Goal: Entertainment & Leisure: Consume media (video, audio)

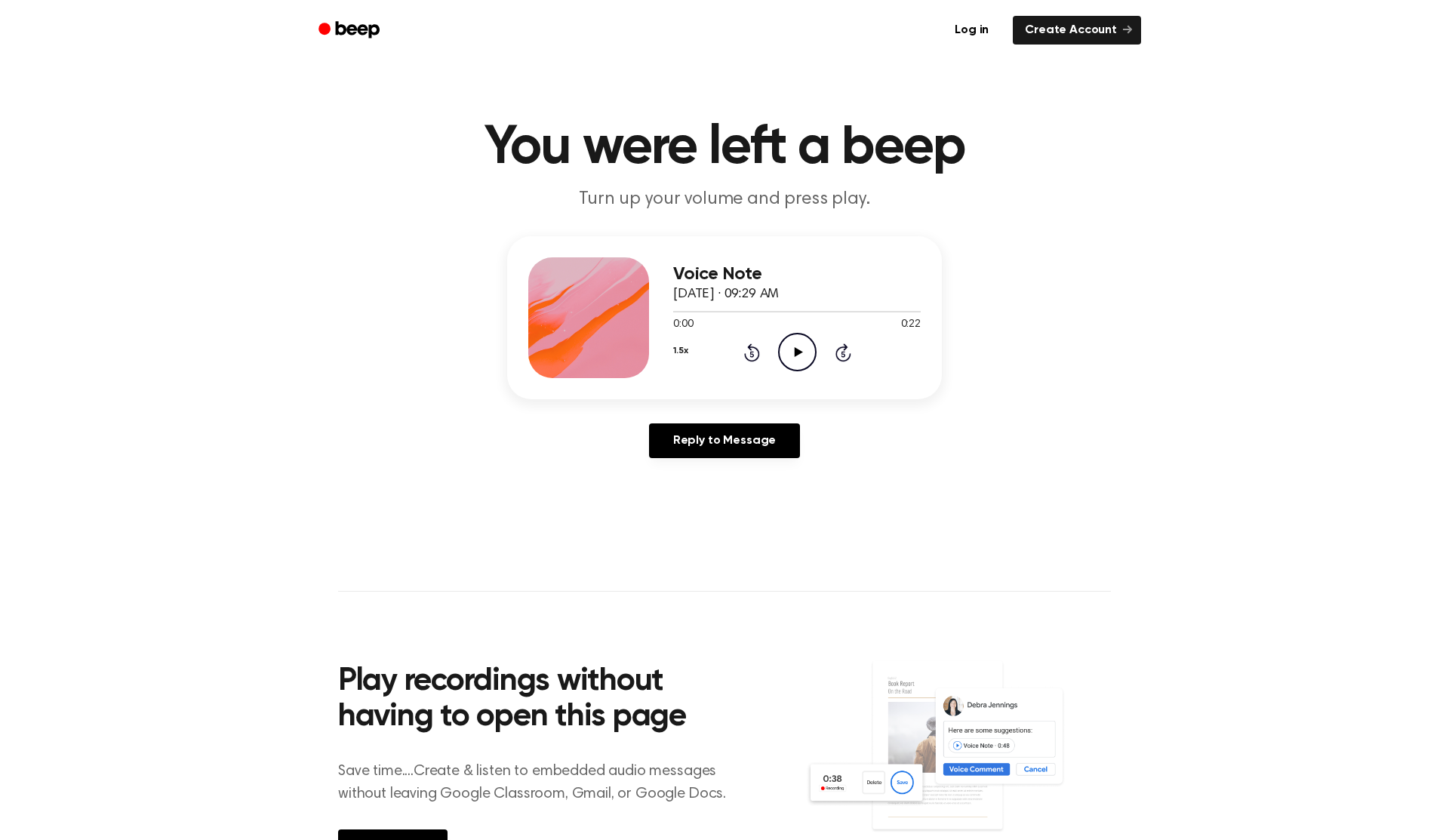
click at [779, 351] on circle at bounding box center [798, 352] width 37 height 37
